Goal: Task Accomplishment & Management: Manage account settings

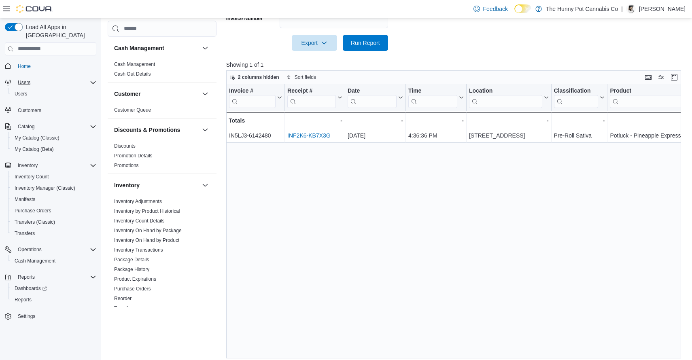
scroll to position [389, 0]
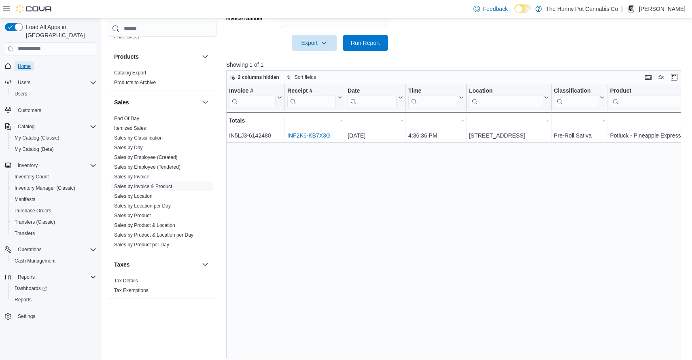
click at [22, 63] on span "Home" at bounding box center [24, 66] width 13 height 6
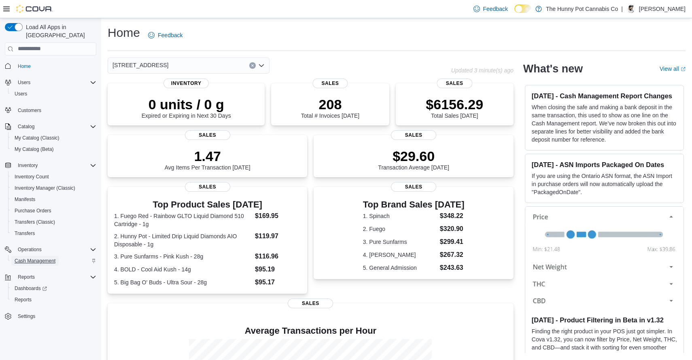
click at [39, 258] on span "Cash Management" at bounding box center [35, 261] width 41 height 6
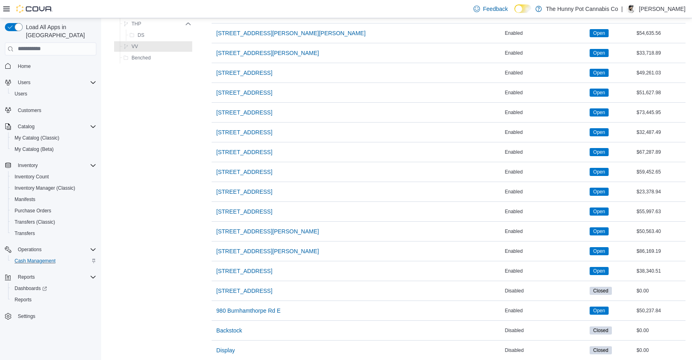
scroll to position [648, 0]
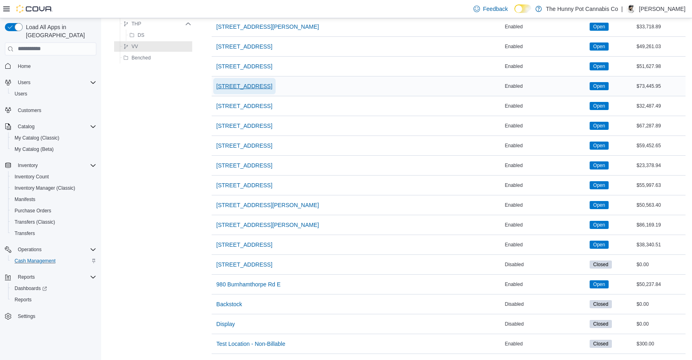
click at [267, 87] on span "[STREET_ADDRESS]" at bounding box center [244, 86] width 56 height 8
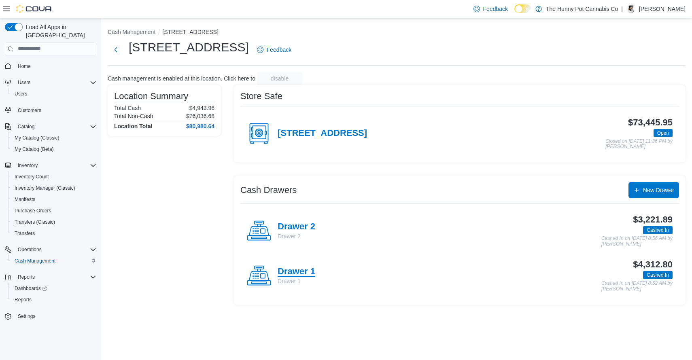
click at [294, 272] on h4 "Drawer 1" at bounding box center [296, 272] width 38 height 11
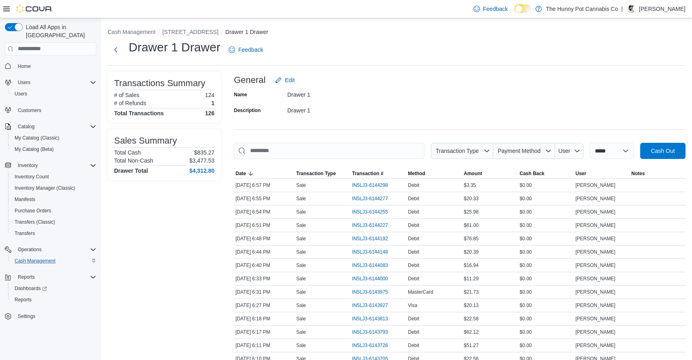
scroll to position [899, 0]
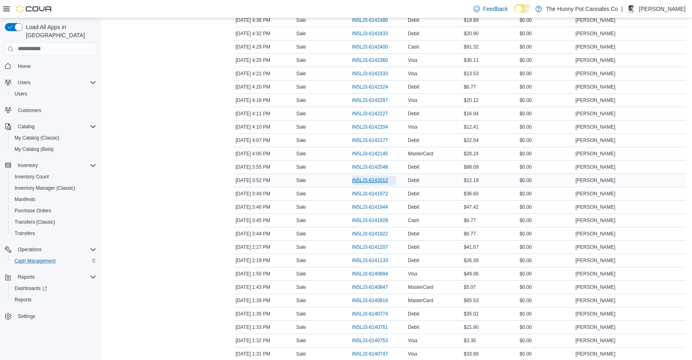
click at [371, 179] on span "IN5LJ3-6142012" at bounding box center [370, 180] width 36 height 6
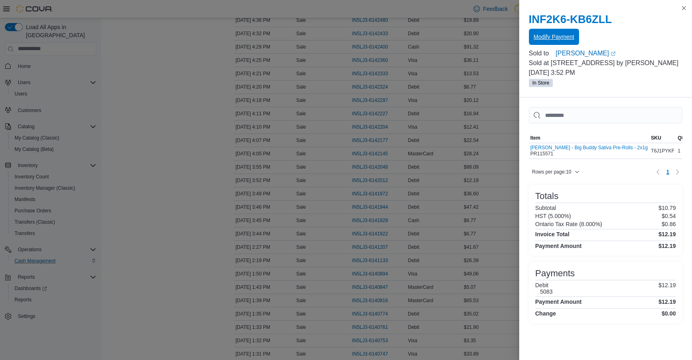
click at [566, 39] on span "Modify Payment" at bounding box center [554, 37] width 40 height 8
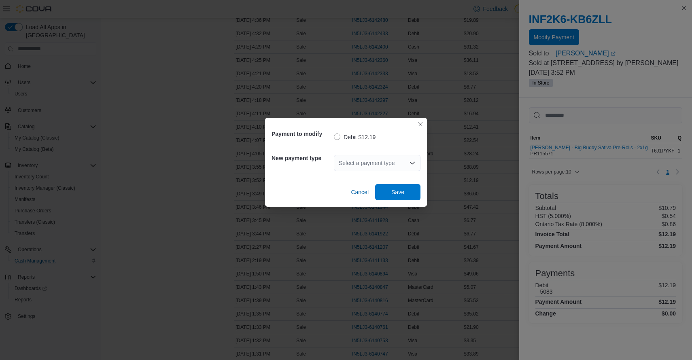
click at [368, 159] on div "Select a payment type" at bounding box center [377, 163] width 87 height 16
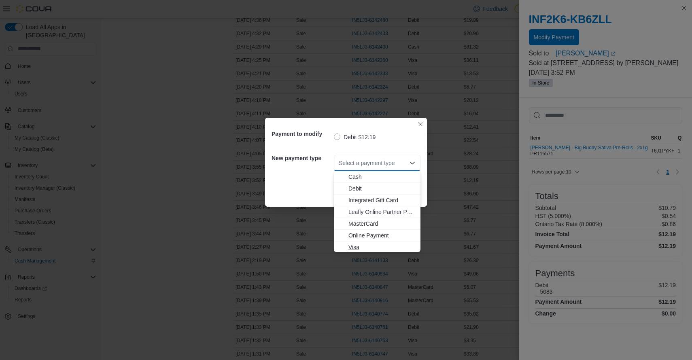
click at [353, 248] on span "Visa" at bounding box center [381, 247] width 67 height 8
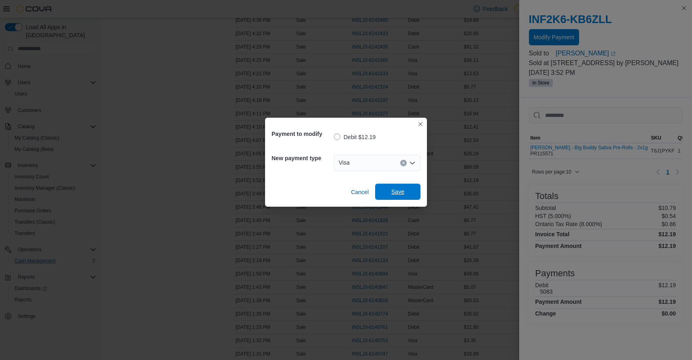
click at [402, 193] on span "Save" at bounding box center [397, 192] width 13 height 8
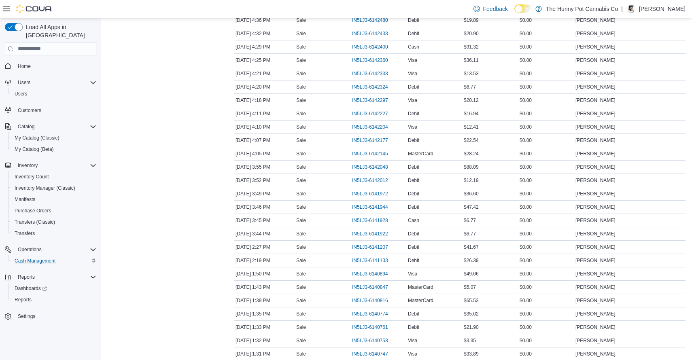
scroll to position [472, 0]
click at [383, 181] on span "IN5LJ3-6143071" at bounding box center [370, 180] width 36 height 6
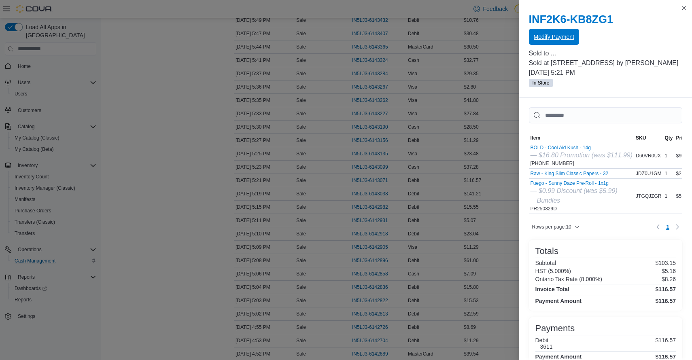
click at [555, 36] on span "Modify Payment" at bounding box center [554, 37] width 40 height 8
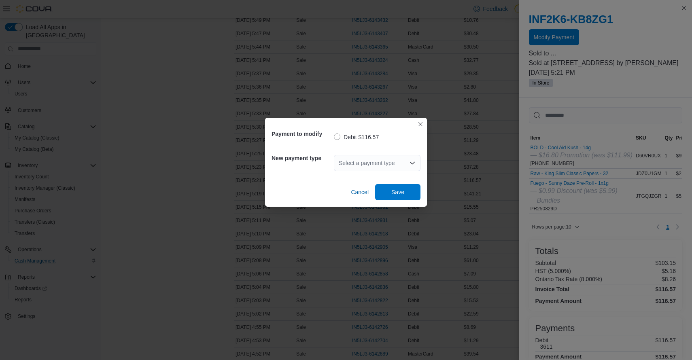
click at [376, 159] on div "Select a payment type" at bounding box center [377, 163] width 87 height 16
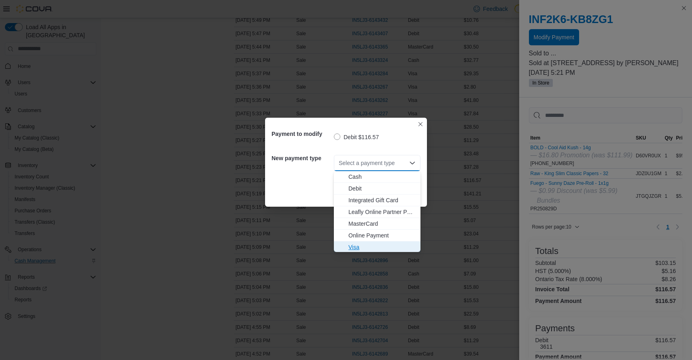
click at [353, 246] on span "Visa" at bounding box center [381, 247] width 67 height 8
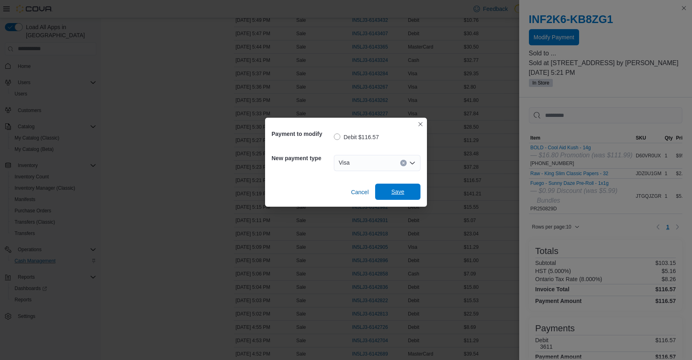
click at [397, 189] on span "Save" at bounding box center [397, 192] width 13 height 8
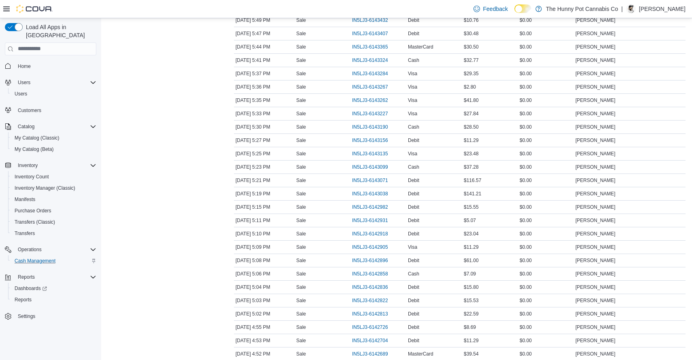
scroll to position [285, 0]
click at [387, 181] on span "IN5LJ3-6143485" at bounding box center [370, 180] width 36 height 6
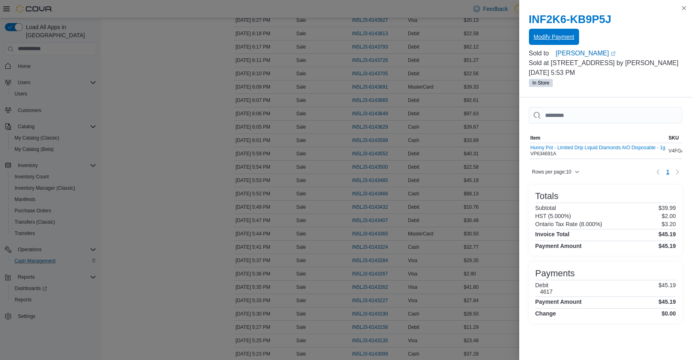
click at [566, 40] on span "Modify Payment" at bounding box center [554, 37] width 40 height 8
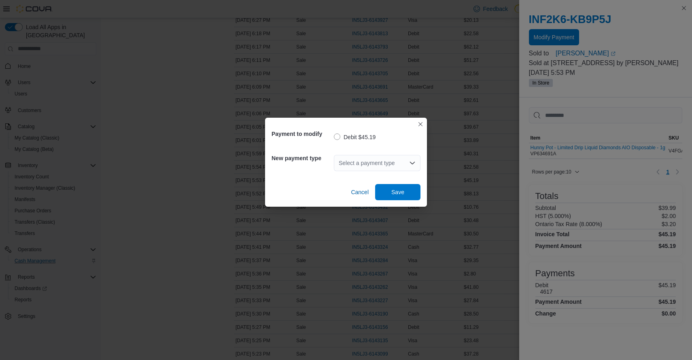
click at [366, 161] on div "Select a payment type" at bounding box center [377, 163] width 87 height 16
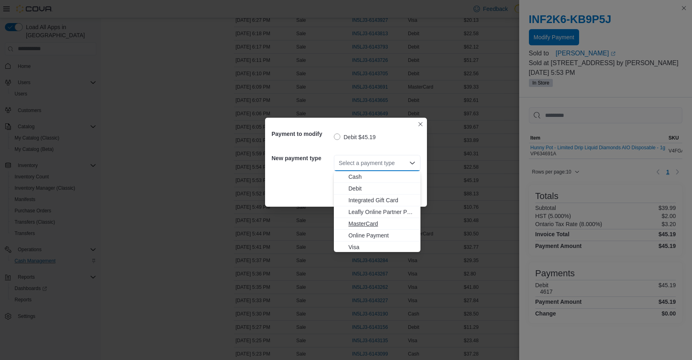
click at [365, 223] on span "MasterCard" at bounding box center [381, 224] width 67 height 8
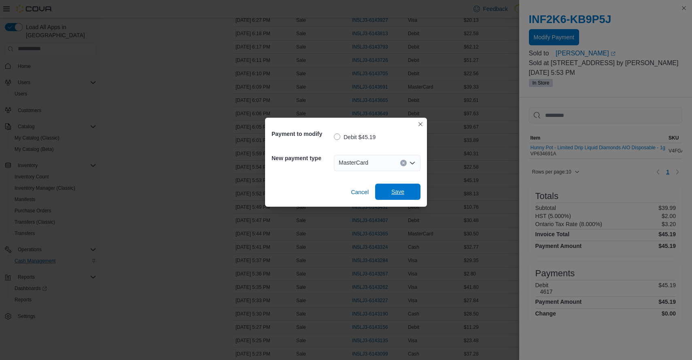
click at [393, 197] on span "Save" at bounding box center [398, 192] width 36 height 16
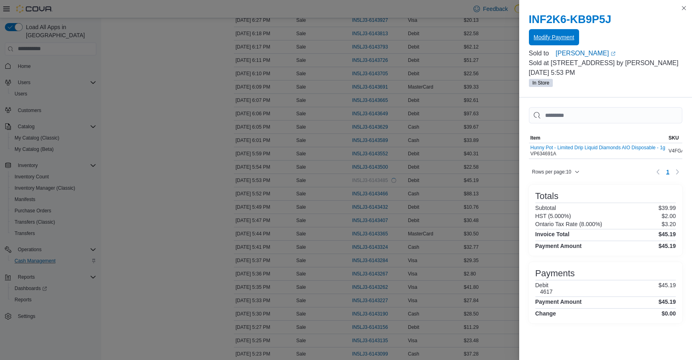
scroll to position [0, 0]
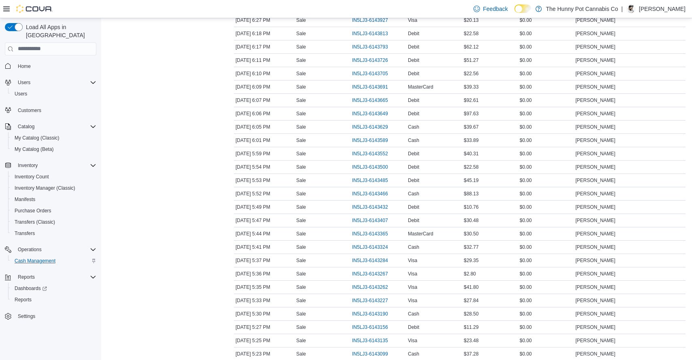
click at [22, 63] on span "Home" at bounding box center [24, 66] width 13 height 6
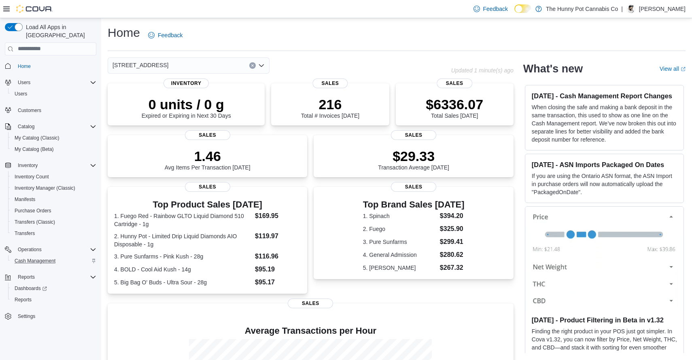
click at [419, 38] on div "Home Feedback" at bounding box center [397, 35] width 578 height 21
